Goal: Find contact information: Find contact information

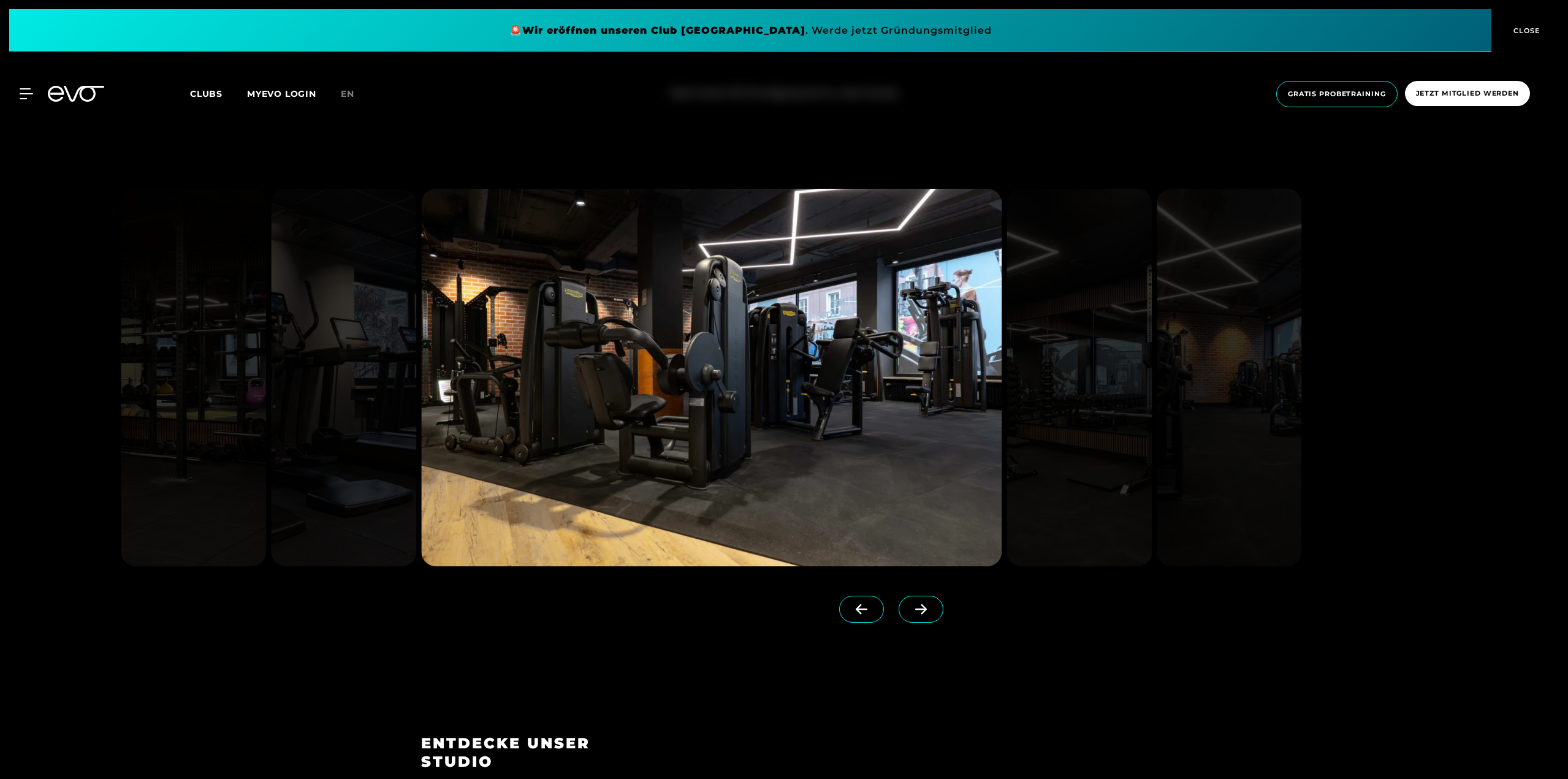
click at [910, 606] on icon at bounding box center [921, 609] width 21 height 11
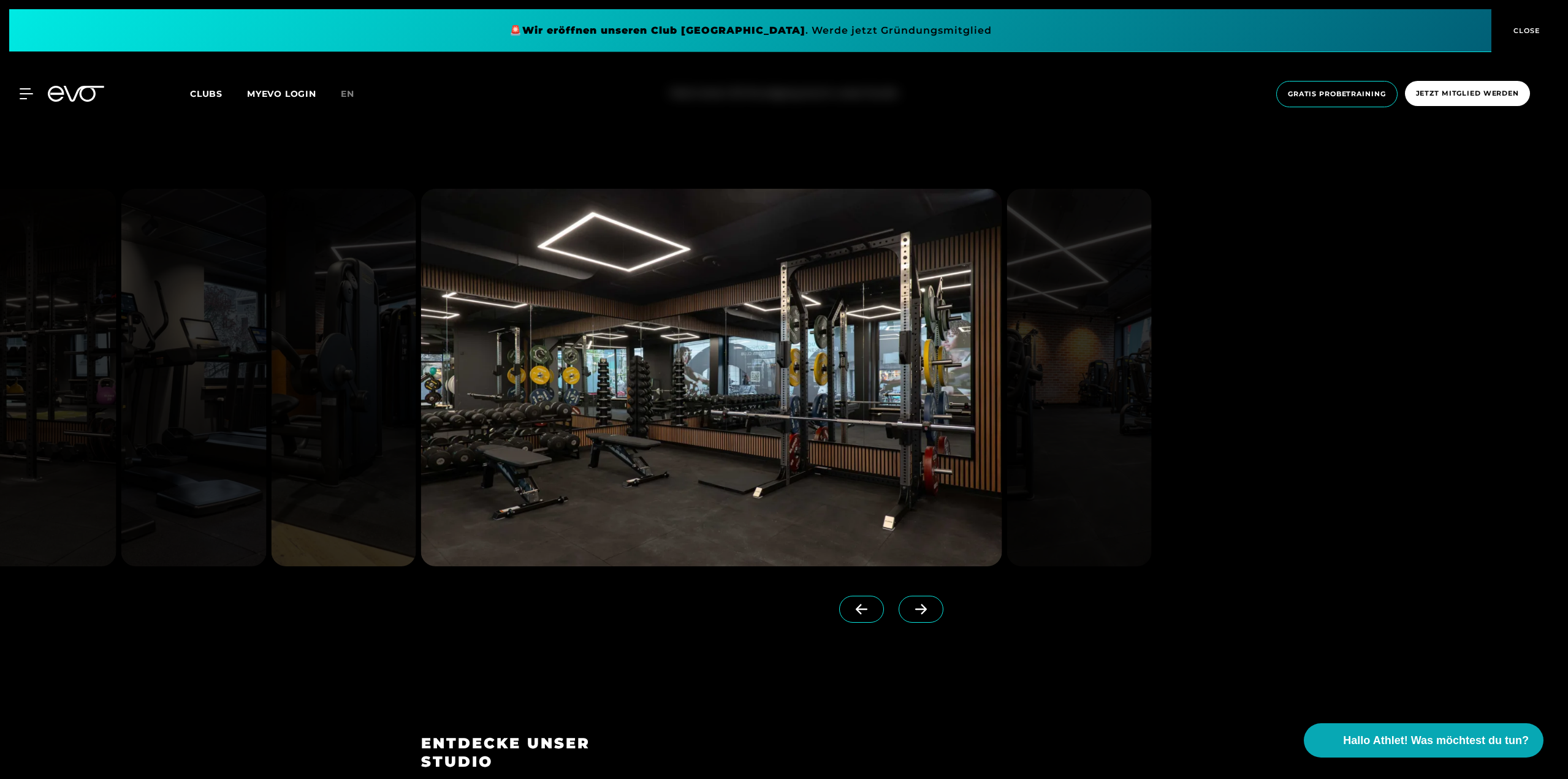
click at [910, 606] on icon at bounding box center [921, 609] width 21 height 11
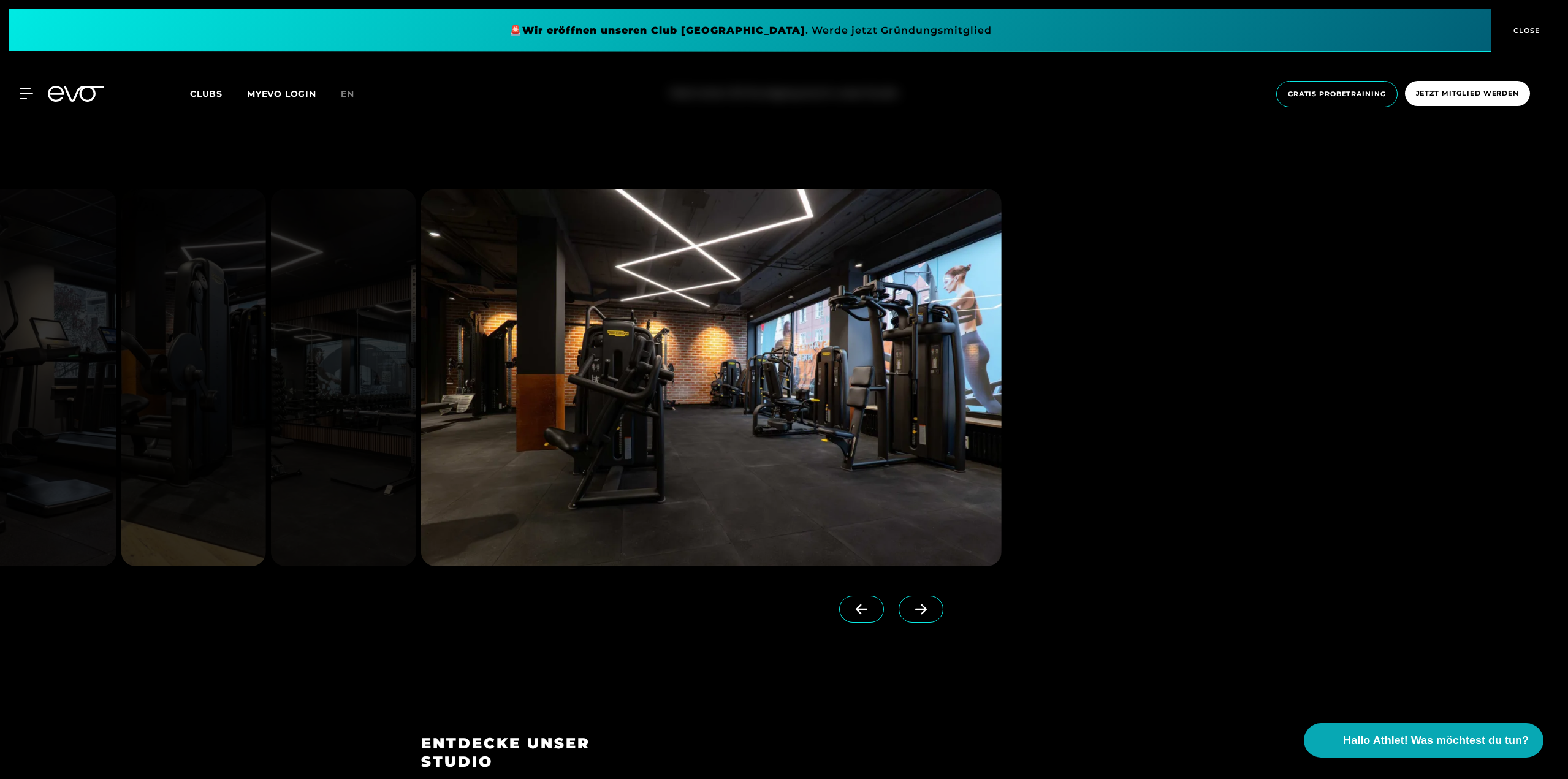
click at [910, 606] on icon at bounding box center [921, 609] width 21 height 11
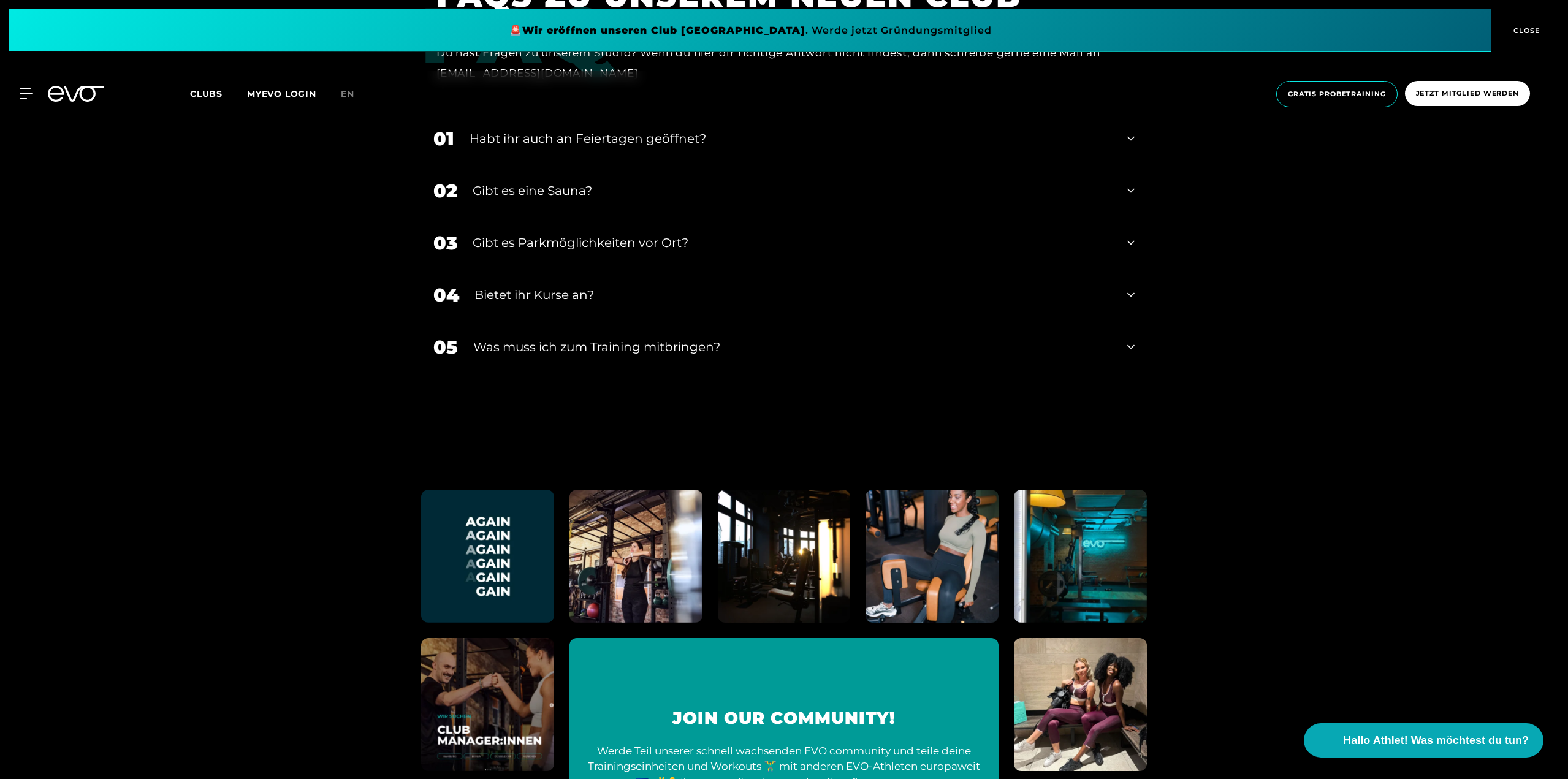
scroll to position [5041, 0]
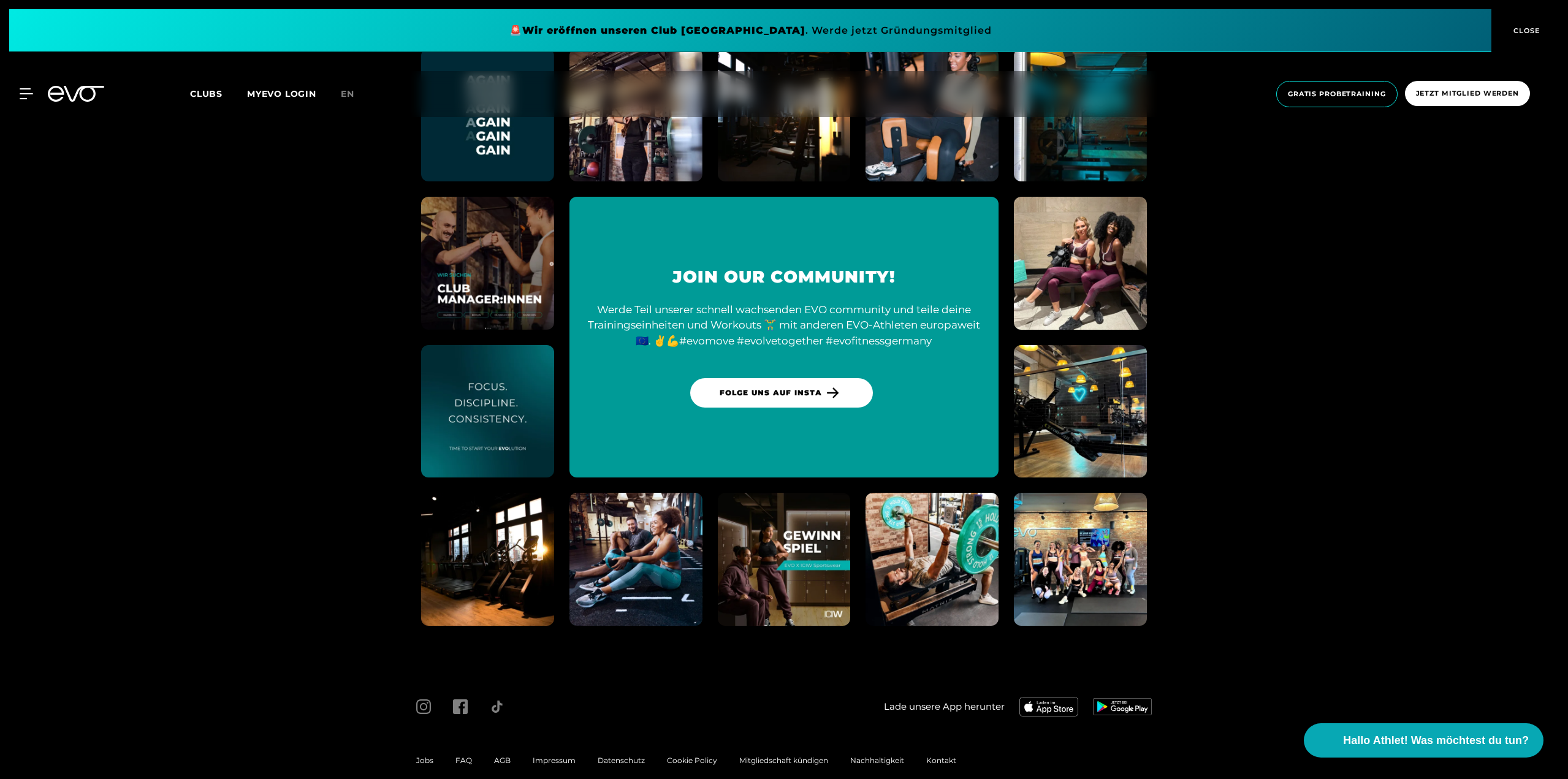
click at [552, 756] on span "Impressum" at bounding box center [554, 760] width 43 height 9
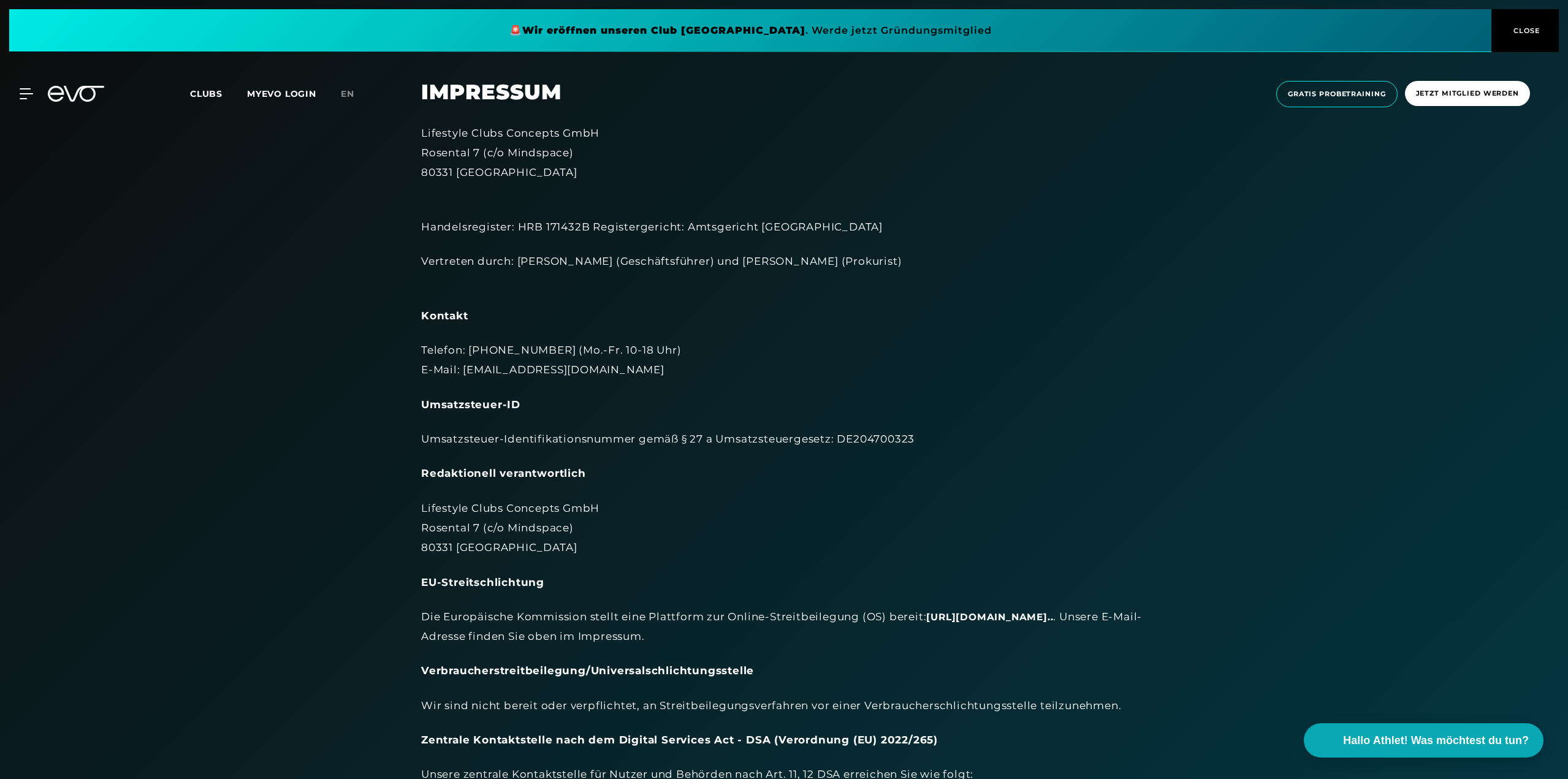
click at [451, 132] on div "Lifestyle Clubs Concepts GmbH [STREET_ADDRESS]" at bounding box center [784, 152] width 726 height 59
copy div "Lifestyle Clubs Concepts GmbH"
